Goal: Transaction & Acquisition: Purchase product/service

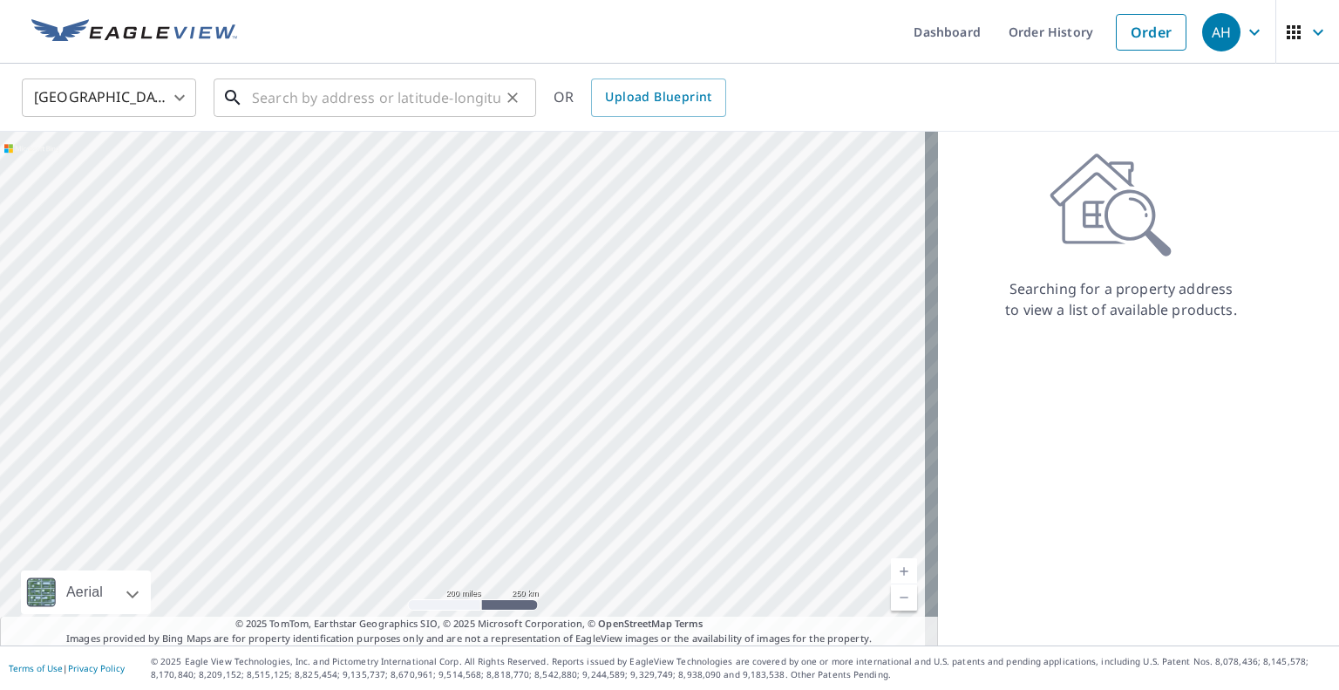
click at [418, 109] on input "text" at bounding box center [376, 97] width 248 height 49
paste input "[STREET_ADDRESS]"
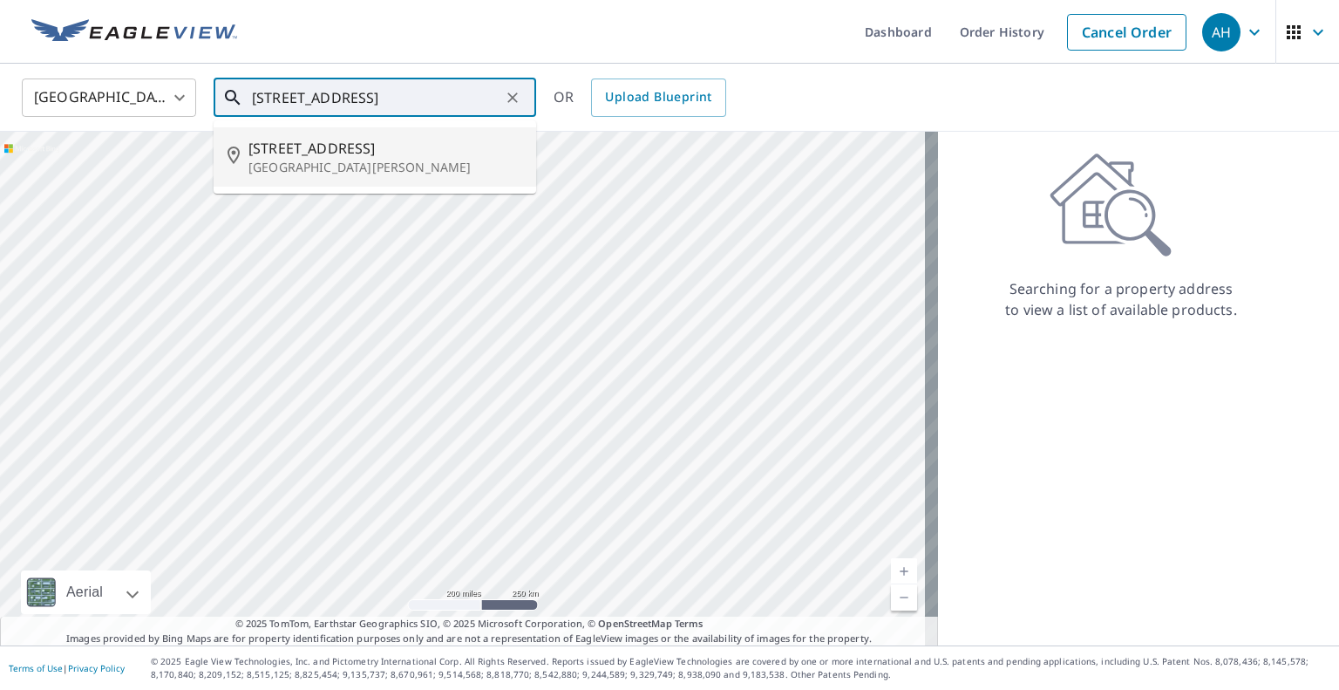
click at [376, 169] on p "[GEOGRAPHIC_DATA][PERSON_NAME]" at bounding box center [385, 167] width 274 height 17
type input "[STREET_ADDRESS][PERSON_NAME]"
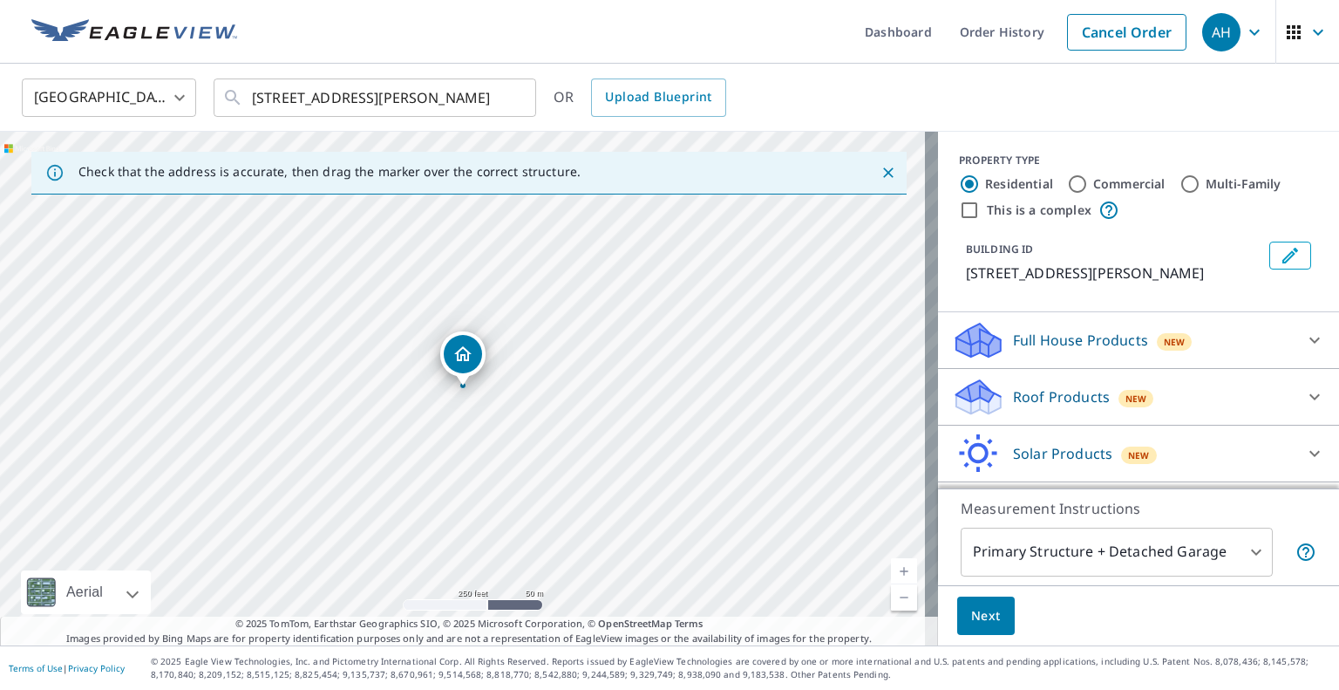
click at [1074, 406] on p "Roof Products" at bounding box center [1061, 396] width 97 height 21
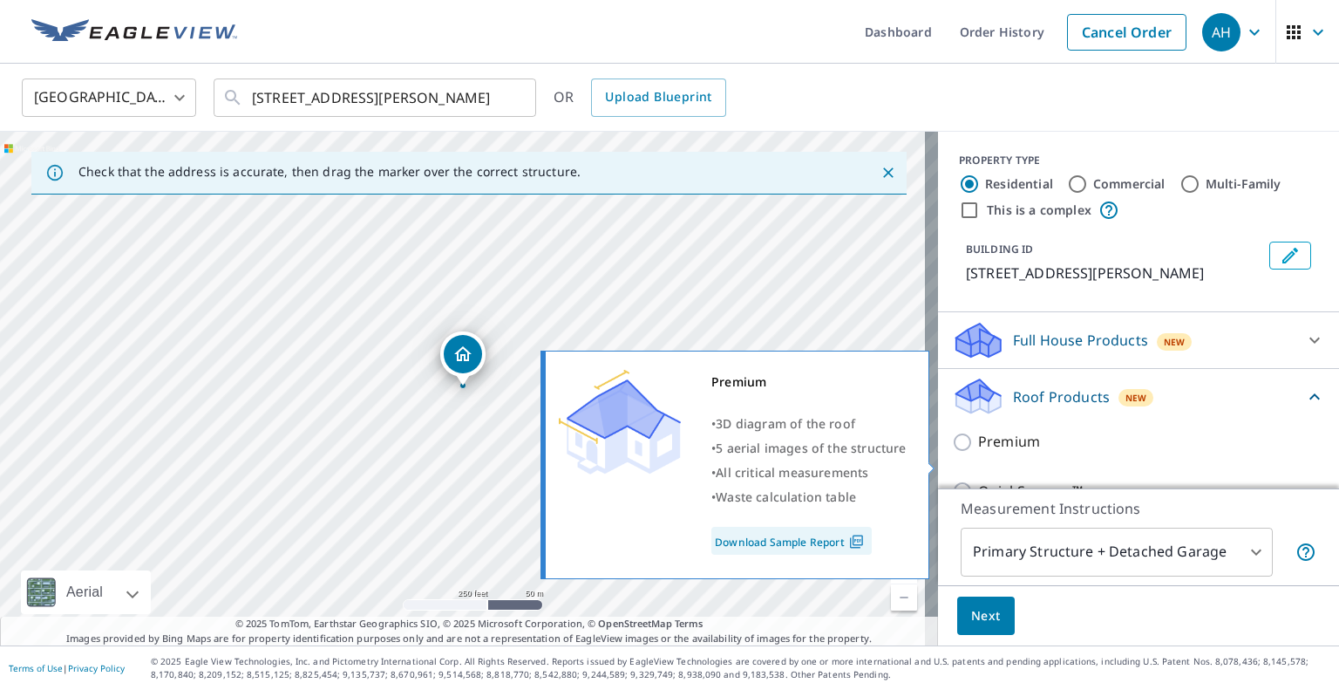
click at [956, 452] on input "Premium" at bounding box center [965, 442] width 26 height 21
checkbox input "true"
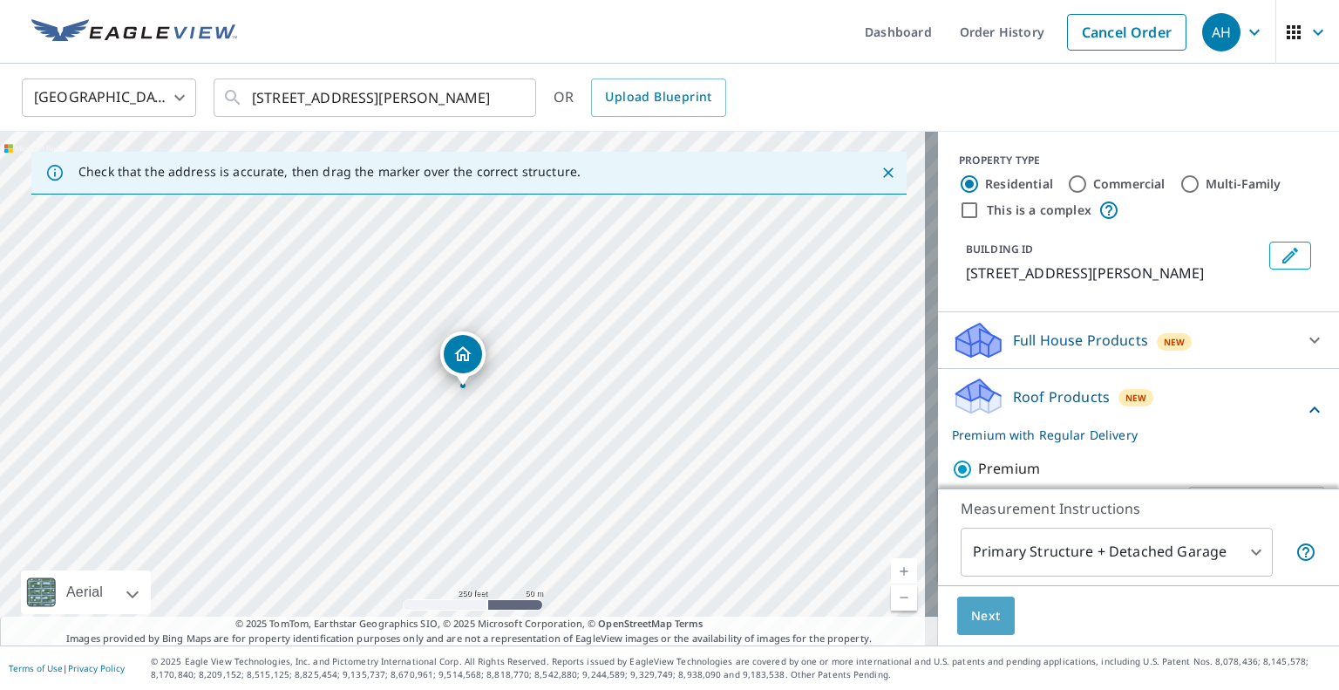
click at [994, 626] on button "Next" at bounding box center [986, 615] width 58 height 39
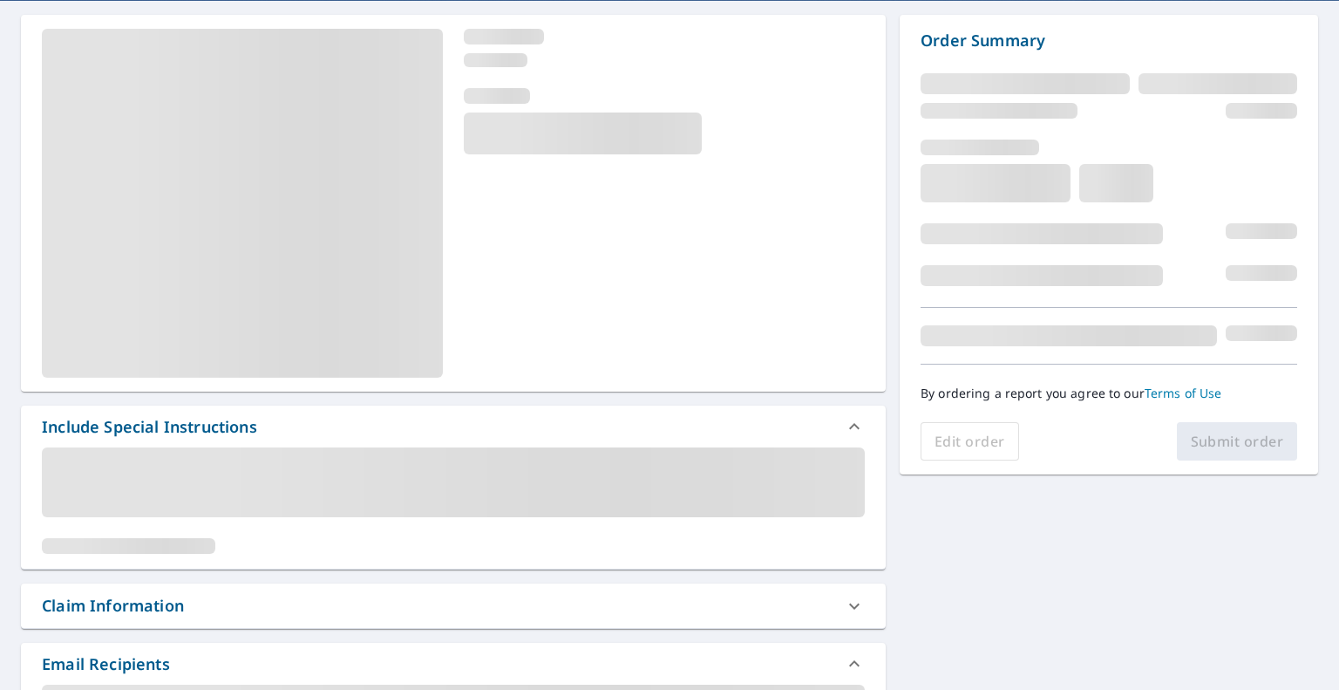
scroll to position [262, 0]
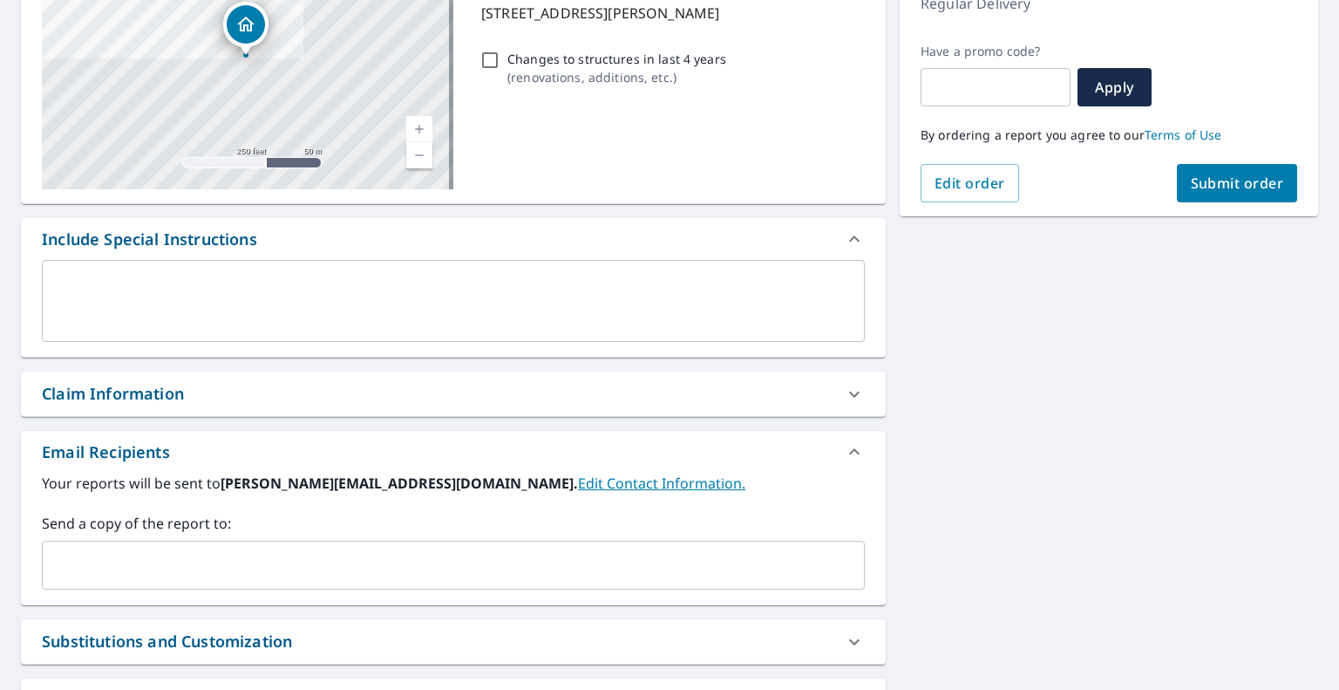
click at [289, 561] on input "text" at bounding box center [440, 564] width 781 height 33
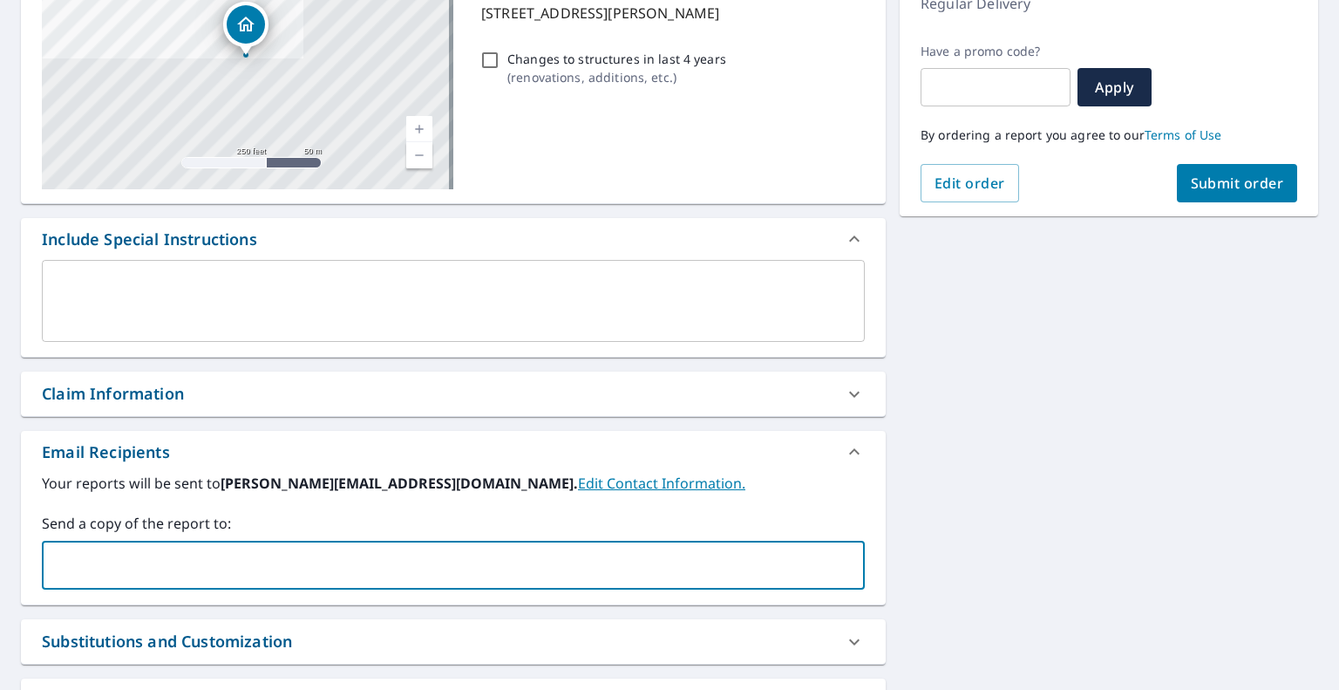
paste input "[EMAIL_ADDRESS][DOMAIN_NAME]"
type input "[EMAIL_ADDRESS][DOMAIN_NAME]"
click at [1241, 173] on button "Submit order" at bounding box center [1237, 183] width 121 height 38
